Goal: Navigation & Orientation: Find specific page/section

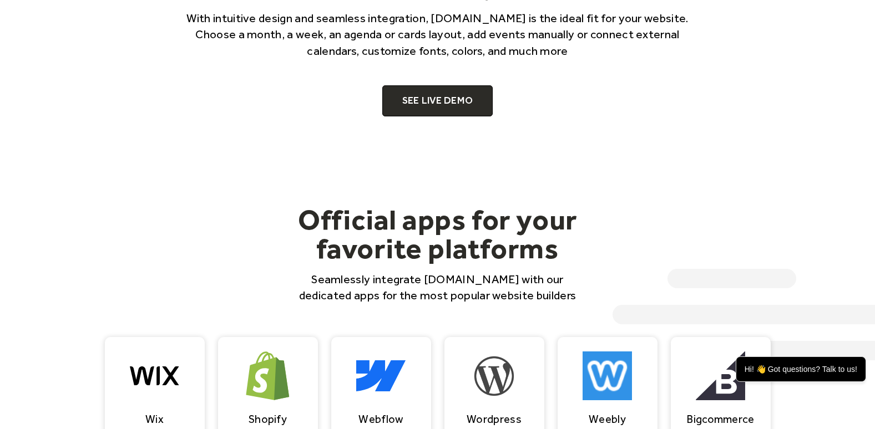
scroll to position [832, 0]
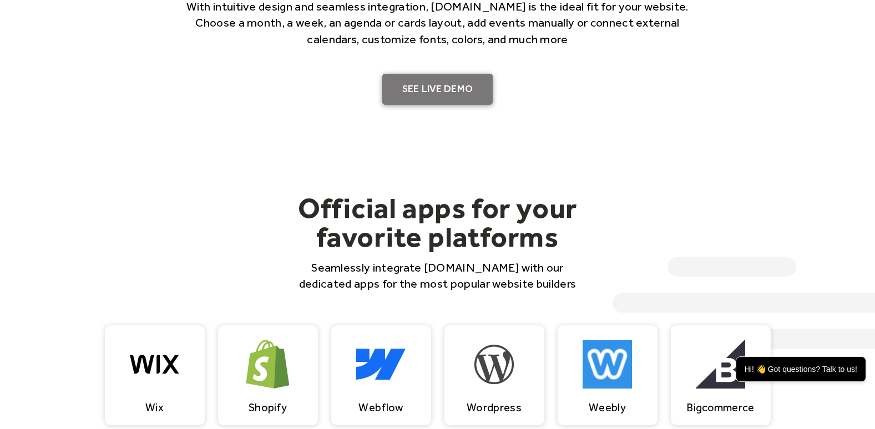
click at [454, 89] on link "SEE LIVE DEMO" at bounding box center [437, 89] width 111 height 31
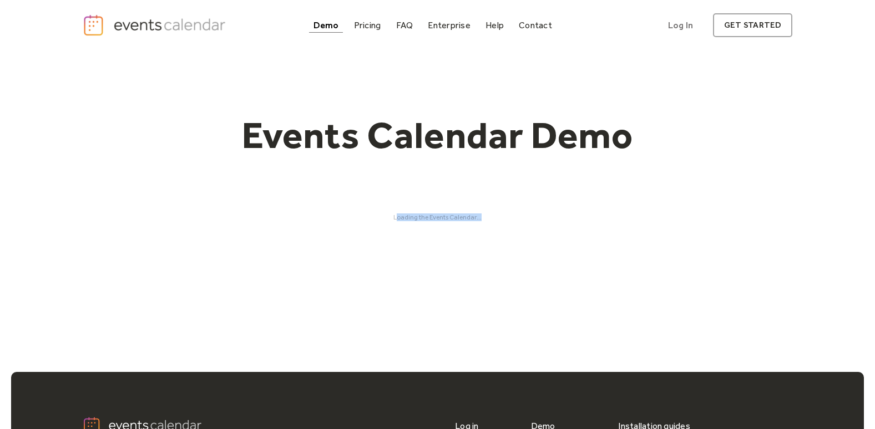
drag, startPoint x: 410, startPoint y: 217, endPoint x: 505, endPoint y: 214, distance: 94.9
click at [505, 214] on div "Loading the Events Calendar..." at bounding box center [438, 218] width 710 height 8
drag, startPoint x: 505, startPoint y: 214, endPoint x: 503, endPoint y: 224, distance: 10.4
click at [503, 224] on div "Events Calendar Demo Loading the Events Calendar..." at bounding box center [438, 166] width 710 height 233
click at [329, 22] on div "Demo" at bounding box center [326, 25] width 26 height 6
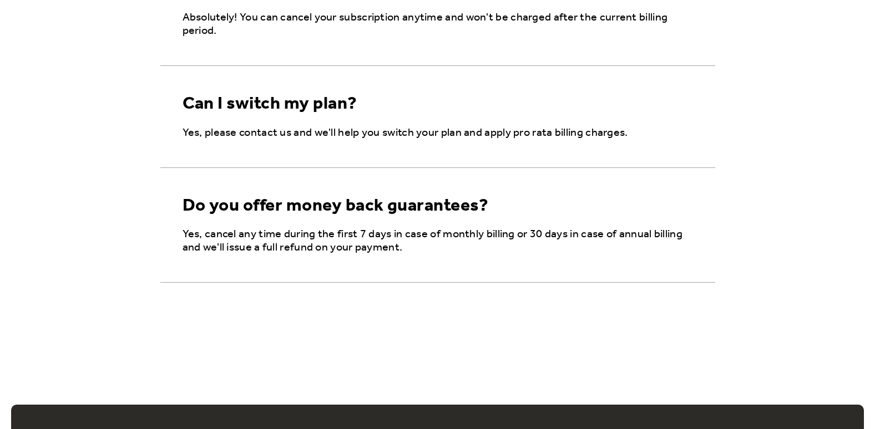
scroll to position [1851, 0]
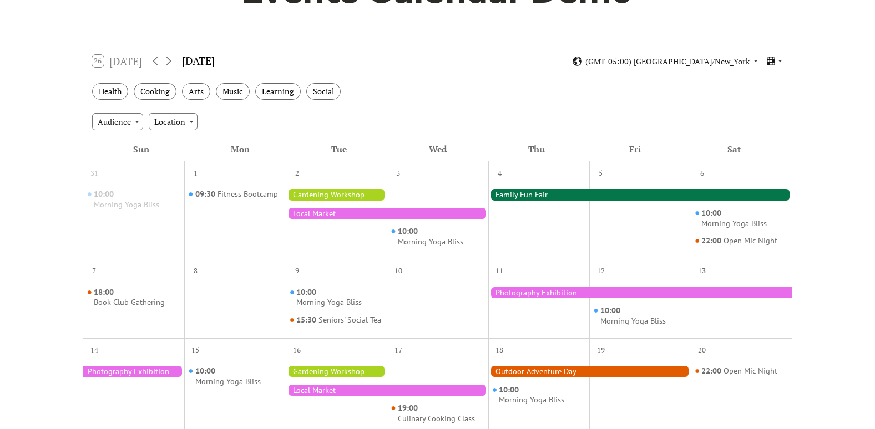
scroll to position [166, 0]
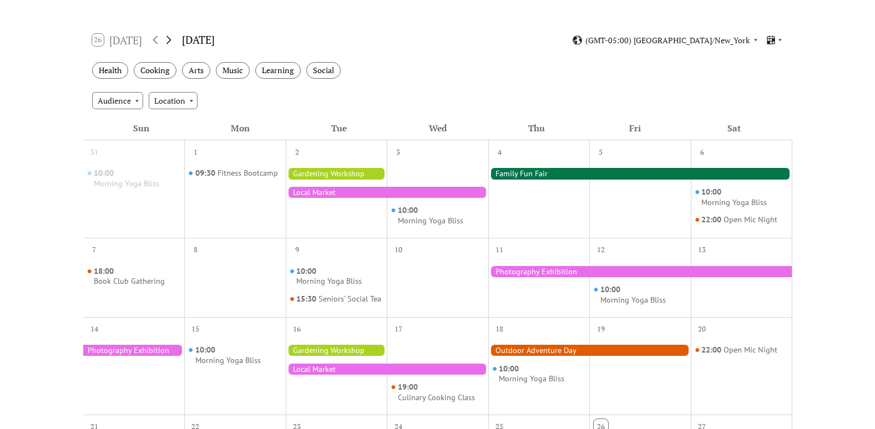
click at [169, 39] on icon at bounding box center [168, 39] width 13 height 13
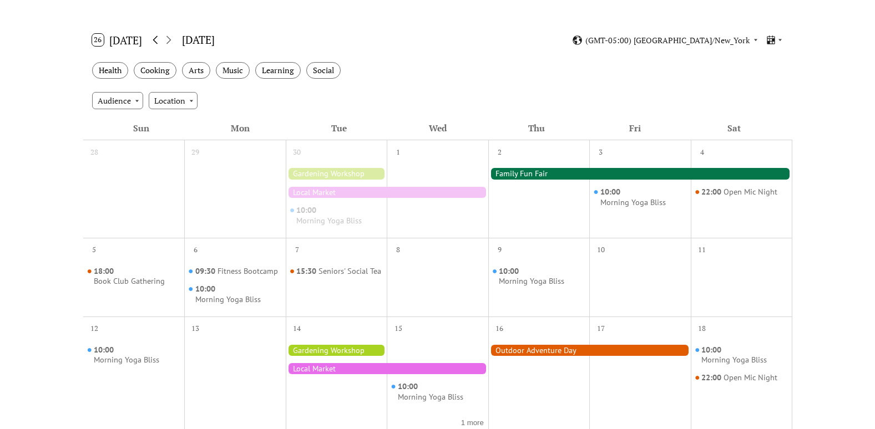
click at [155, 39] on icon at bounding box center [155, 39] width 13 height 13
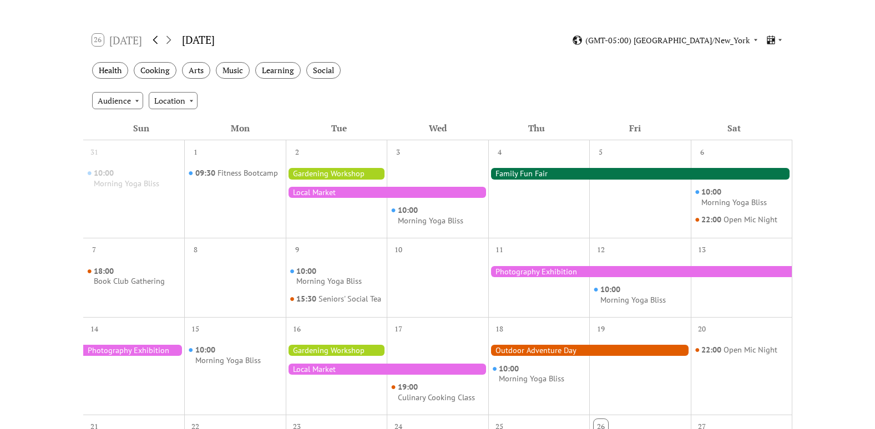
click at [155, 39] on icon at bounding box center [155, 39] width 13 height 13
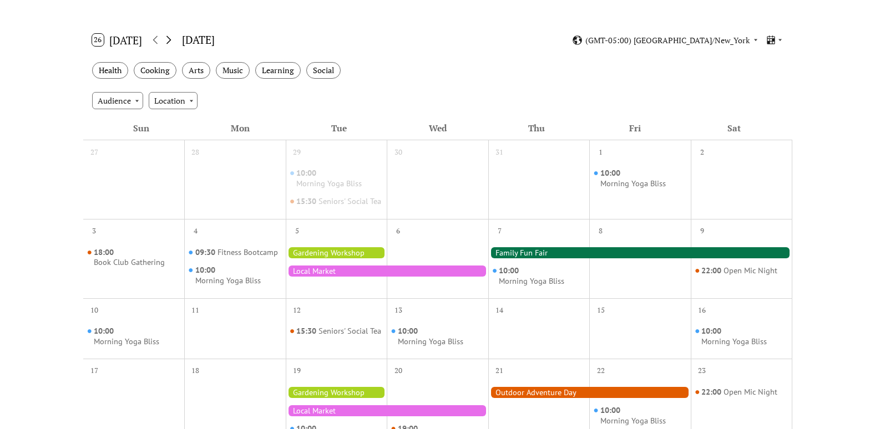
click at [170, 40] on icon at bounding box center [168, 39] width 13 height 13
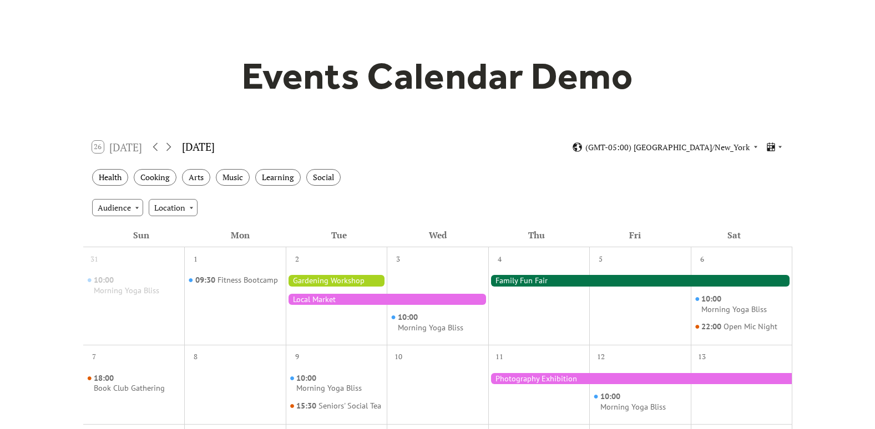
scroll to position [0, 0]
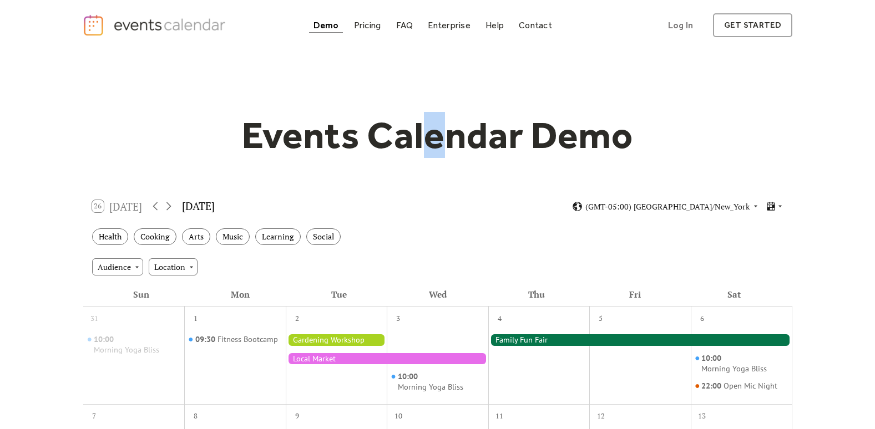
drag, startPoint x: 443, startPoint y: 139, endPoint x: 424, endPoint y: 148, distance: 20.1
click at [424, 148] on h1 "Events Calendar Demo" at bounding box center [438, 135] width 426 height 45
drag, startPoint x: 424, startPoint y: 148, endPoint x: 471, endPoint y: 141, distance: 47.6
click at [471, 141] on h1 "Events Calendar Demo" at bounding box center [438, 135] width 426 height 45
drag, startPoint x: 443, startPoint y: 138, endPoint x: 428, endPoint y: 138, distance: 14.4
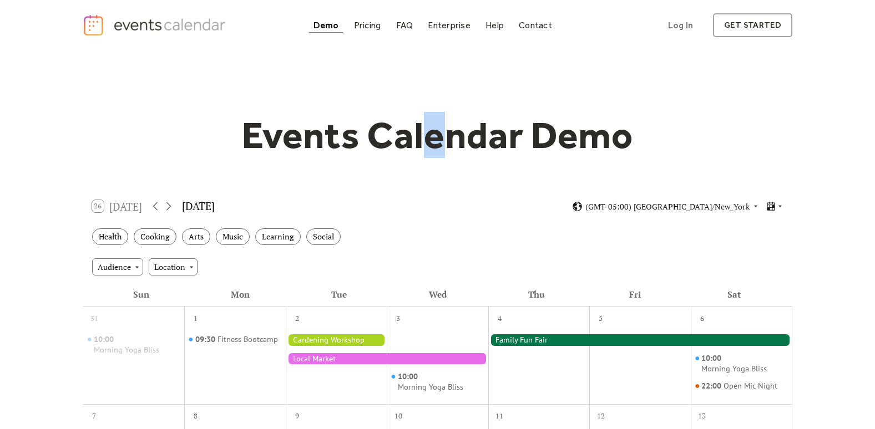
click at [428, 138] on h1 "Events Calendar Demo" at bounding box center [438, 135] width 426 height 45
drag, startPoint x: 428, startPoint y: 138, endPoint x: 511, endPoint y: 138, distance: 82.6
click at [511, 138] on h1 "Events Calendar Demo" at bounding box center [438, 135] width 426 height 45
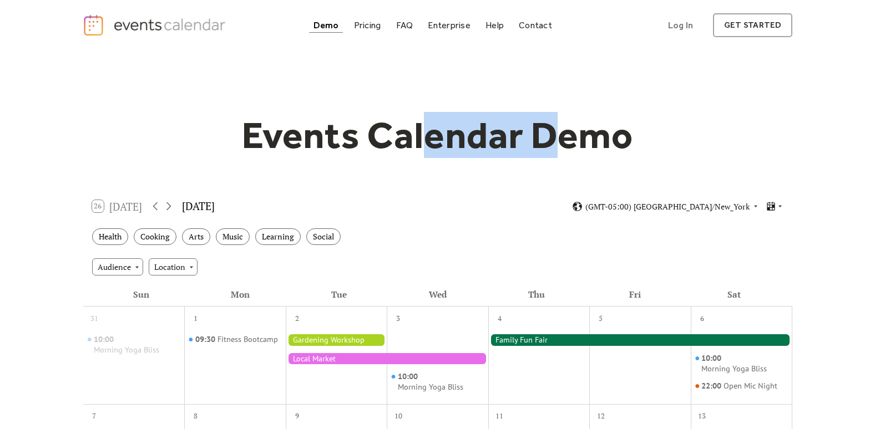
drag, startPoint x: 422, startPoint y: 134, endPoint x: 564, endPoint y: 144, distance: 142.3
click at [564, 144] on h1 "Events Calendar Demo" at bounding box center [438, 135] width 426 height 45
drag, startPoint x: 564, startPoint y: 144, endPoint x: 455, endPoint y: 140, distance: 109.3
click at [455, 140] on h1 "Events Calendar Demo" at bounding box center [438, 135] width 426 height 45
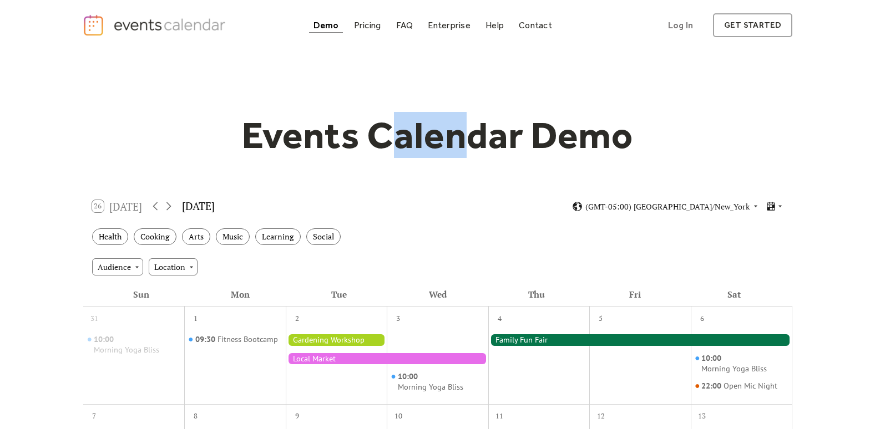
drag, startPoint x: 464, startPoint y: 133, endPoint x: 366, endPoint y: 136, distance: 98.2
click at [366, 136] on h1 "Events Calendar Demo" at bounding box center [438, 135] width 426 height 45
drag, startPoint x: 366, startPoint y: 136, endPoint x: 271, endPoint y: 136, distance: 94.8
click at [271, 136] on h1 "Events Calendar Demo" at bounding box center [438, 135] width 426 height 45
